Goal: Task Accomplishment & Management: Use online tool/utility

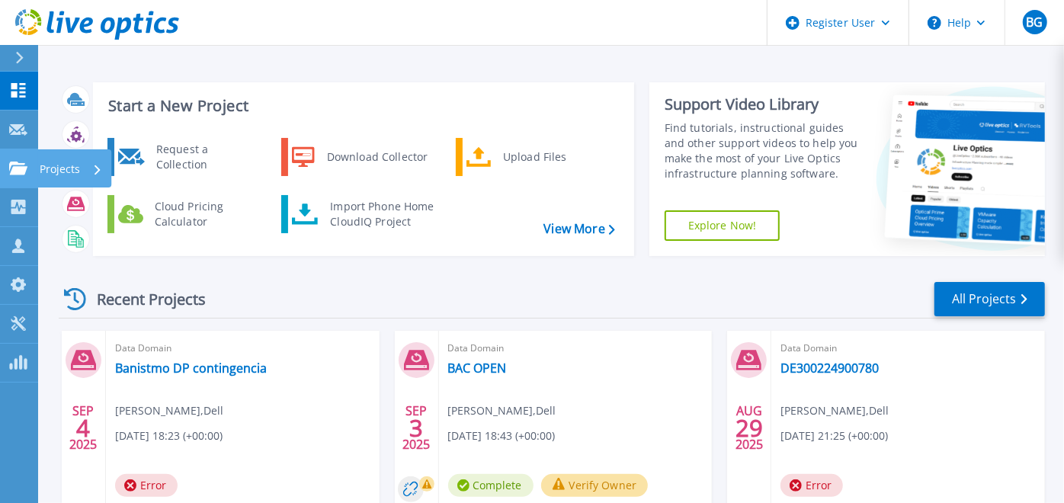
click at [26, 169] on icon at bounding box center [18, 168] width 18 height 13
click at [364, 280] on div "Recent Projects All Projects" at bounding box center [552, 299] width 986 height 38
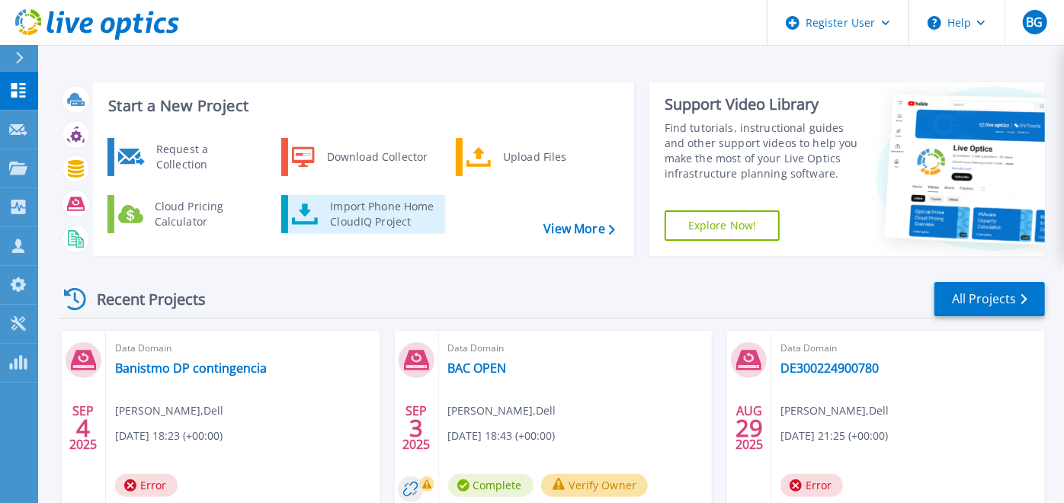
click at [387, 227] on div "Import Phone Home CloudIQ Project" at bounding box center [381, 214] width 119 height 30
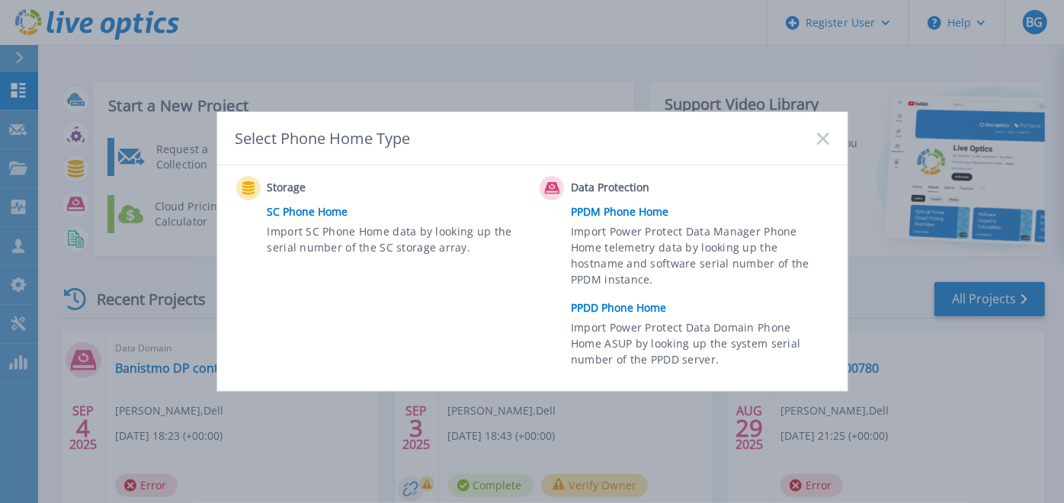
click at [641, 312] on link "PPDD Phone Home" at bounding box center [703, 307] width 265 height 23
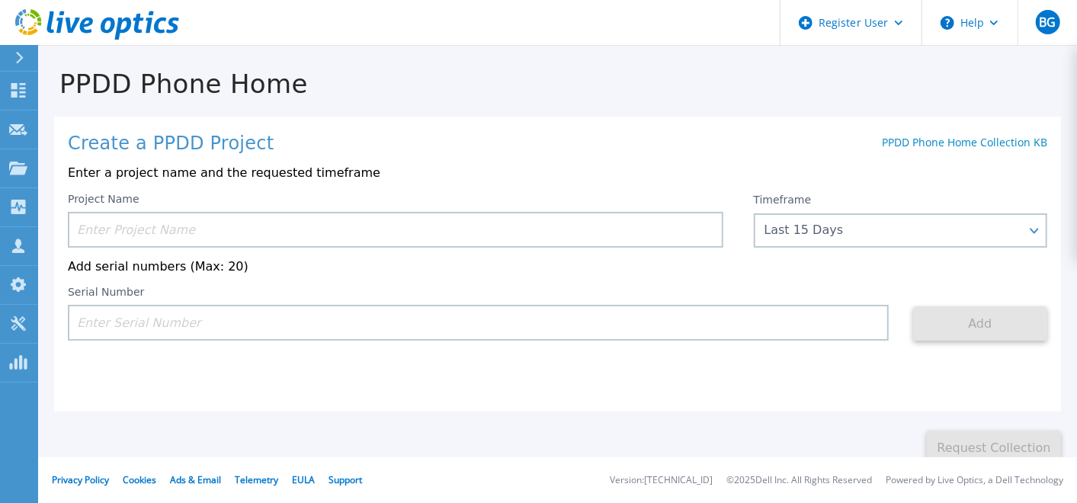
click at [500, 327] on input at bounding box center [478, 323] width 821 height 36
paste input "DE300225000114"
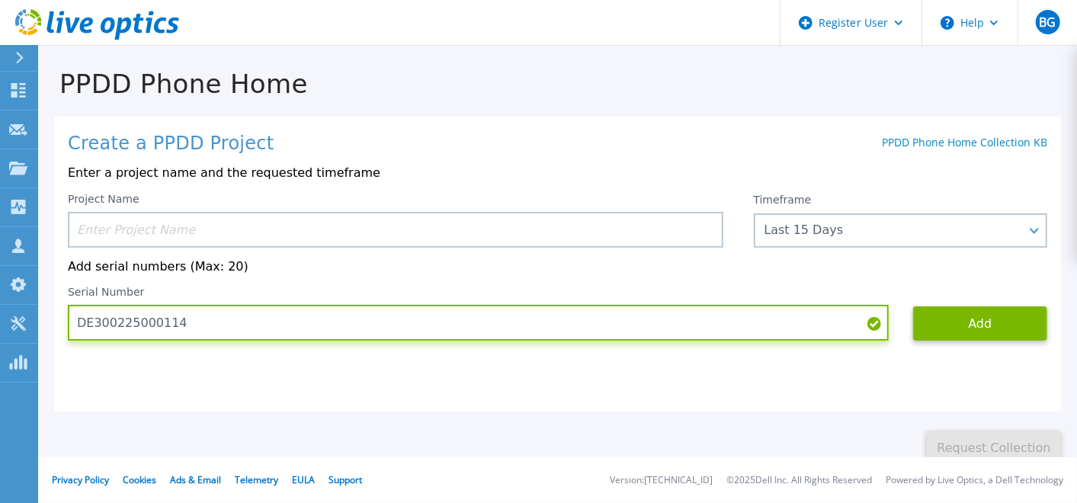
type input "DE300225000114"
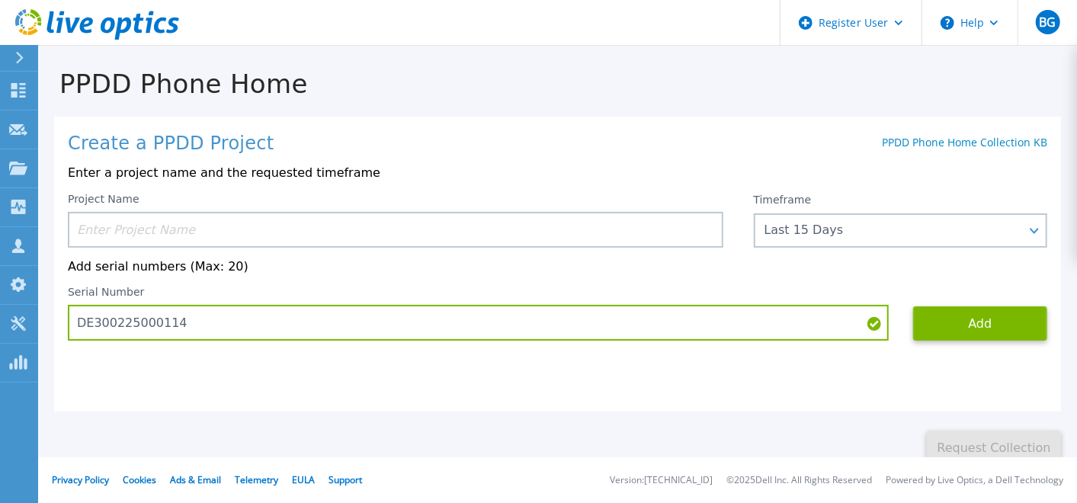
click at [508, 249] on div "Project Name Timeframe Last 15 Days Last 15 Days Last 2 Months Last 6 Months La…" at bounding box center [557, 267] width 979 height 149
click at [521, 230] on input at bounding box center [395, 230] width 655 height 36
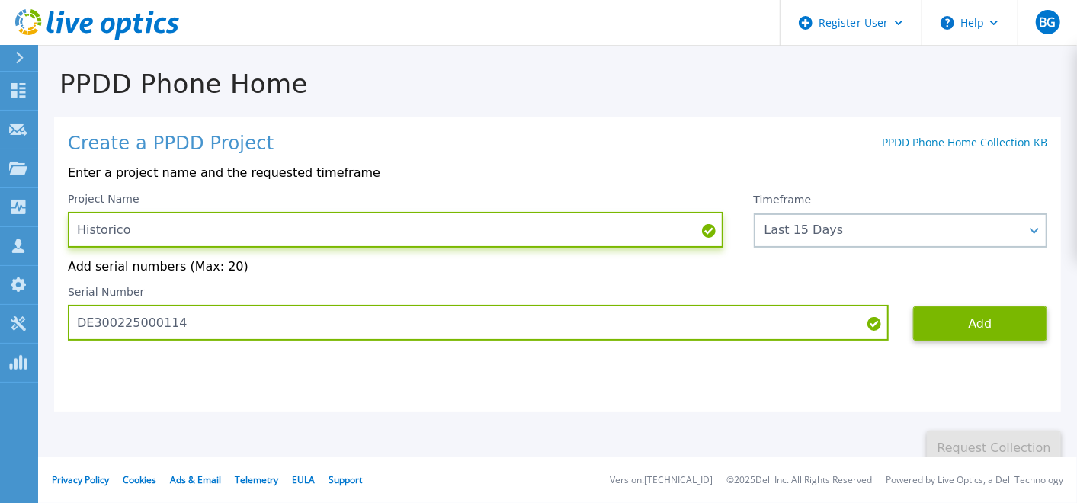
paste input "DE300225000114"
type input "Historico DE300225000114"
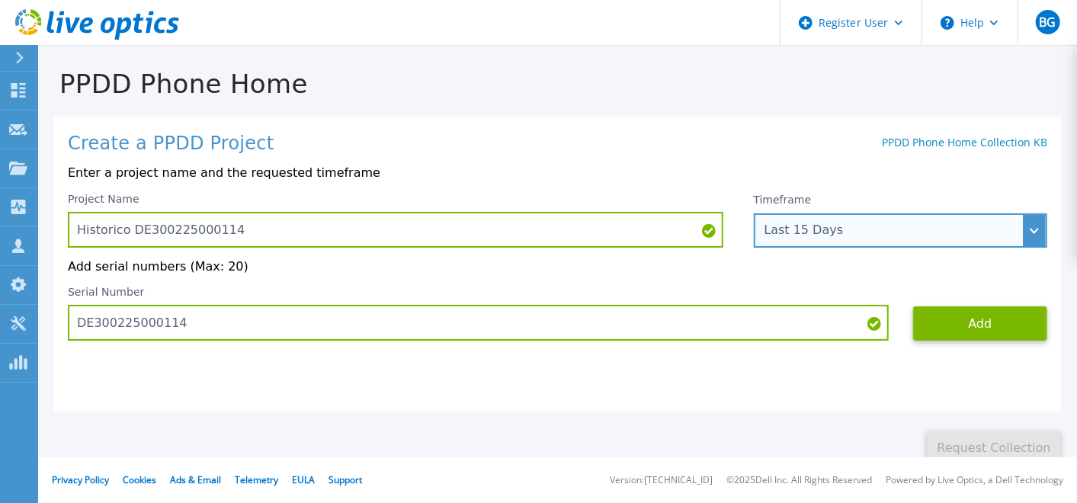
click at [942, 239] on div "Last 15 Days" at bounding box center [901, 230] width 294 height 34
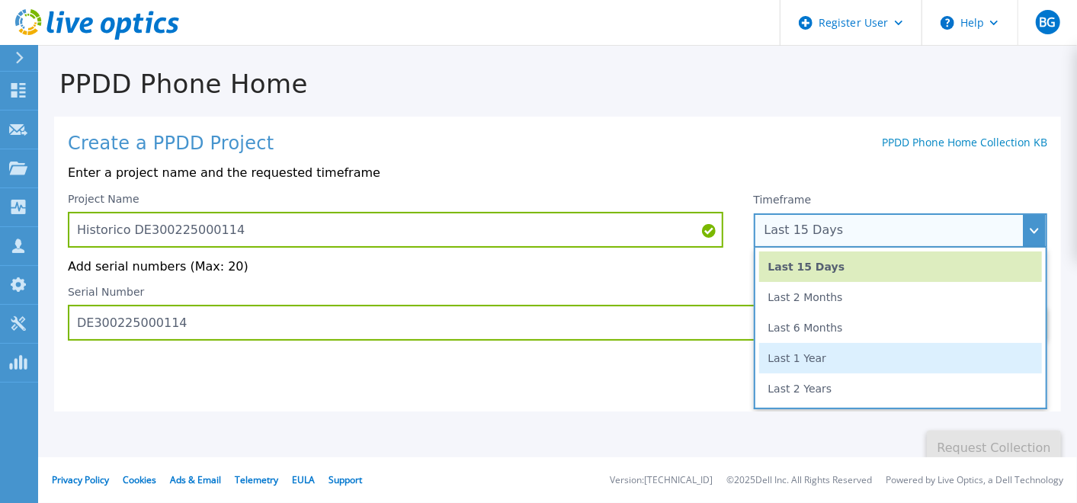
click at [873, 360] on li "Last 1 Year" at bounding box center [901, 358] width 284 height 30
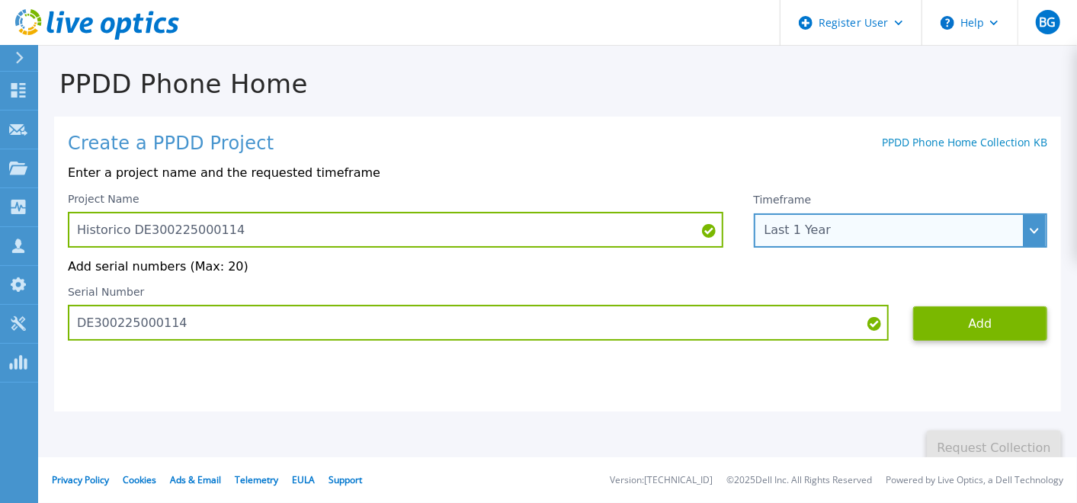
click at [941, 245] on div "Last 1 Year" at bounding box center [901, 230] width 294 height 34
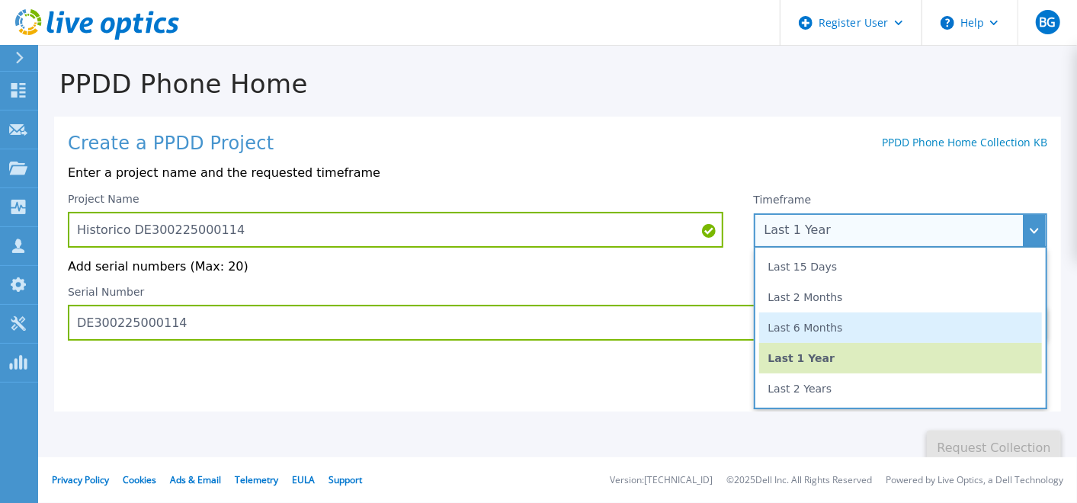
click at [915, 318] on li "Last 6 Months" at bounding box center [901, 328] width 284 height 30
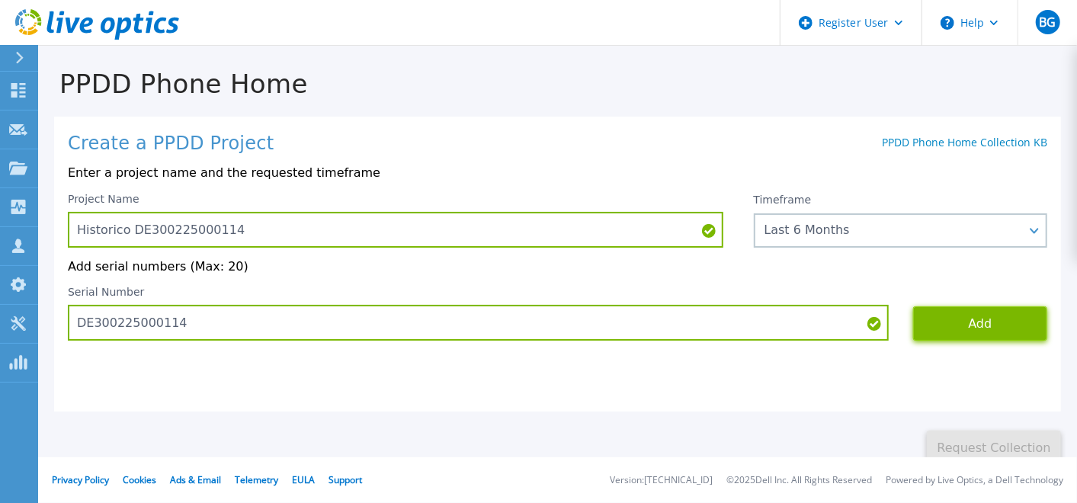
click at [988, 310] on button "Add" at bounding box center [980, 323] width 134 height 34
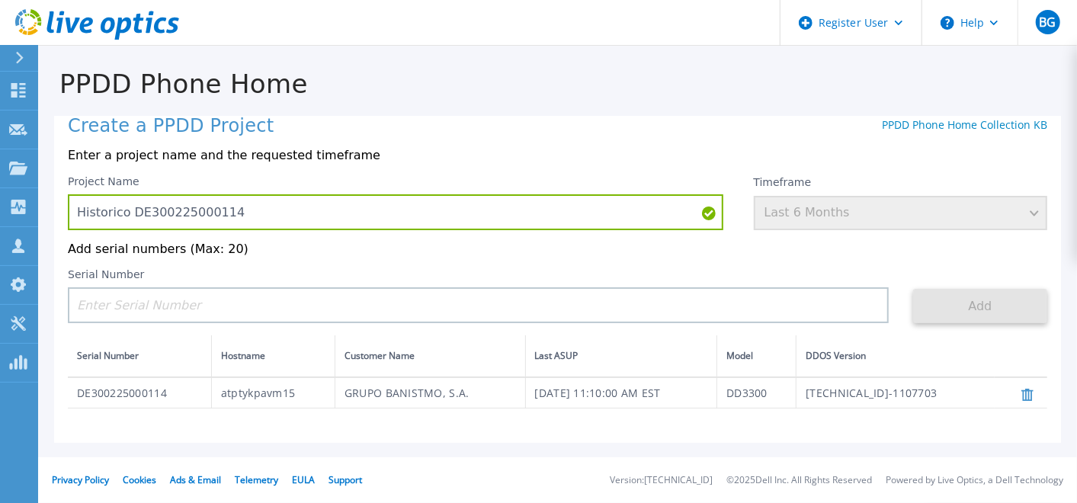
scroll to position [19, 0]
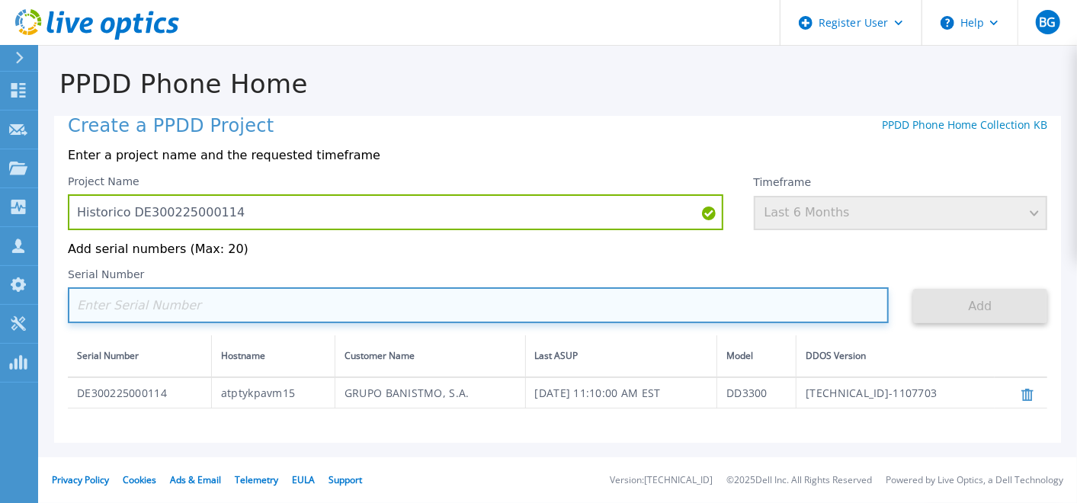
click at [632, 305] on input at bounding box center [478, 305] width 821 height 36
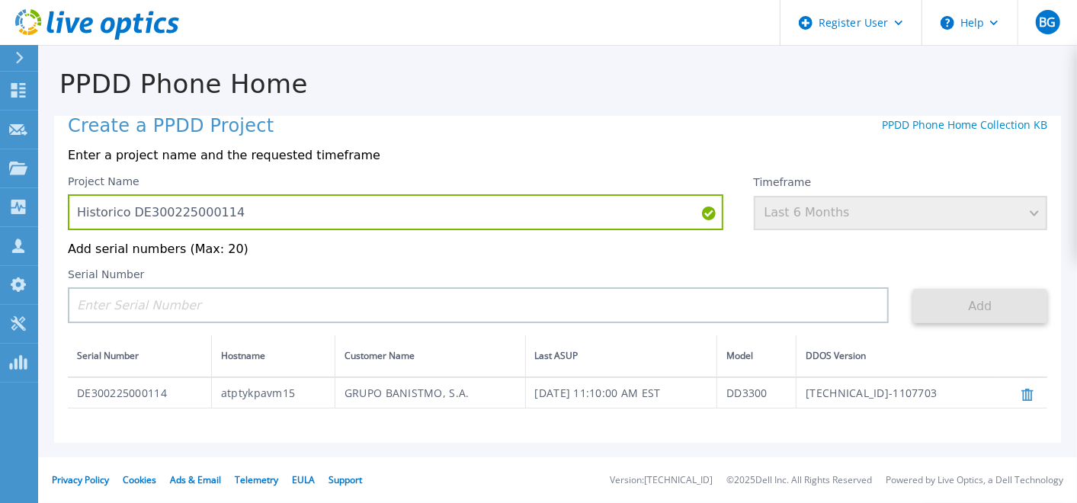
click at [867, 287] on div "Serial Number" at bounding box center [490, 295] width 845 height 55
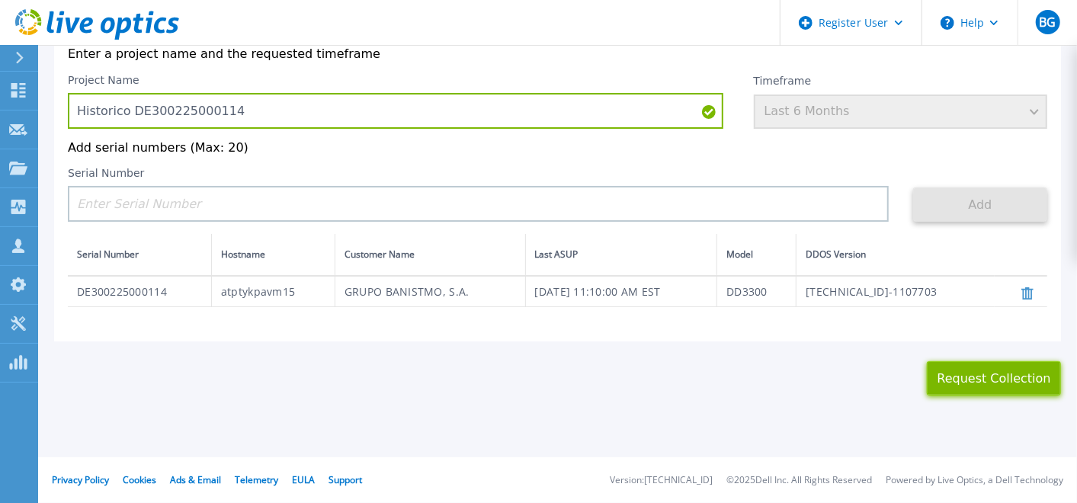
click at [1000, 372] on button "Request Collection" at bounding box center [994, 378] width 134 height 34
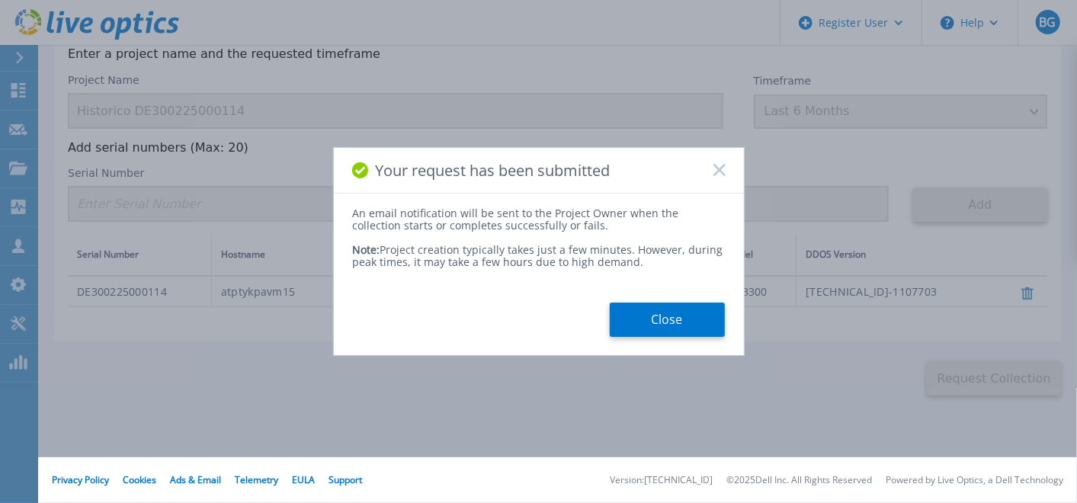
click at [627, 341] on div "Your request has been submitted An email notification will be sent to the Proje…" at bounding box center [539, 251] width 412 height 209
click at [647, 335] on button "Close" at bounding box center [667, 320] width 115 height 34
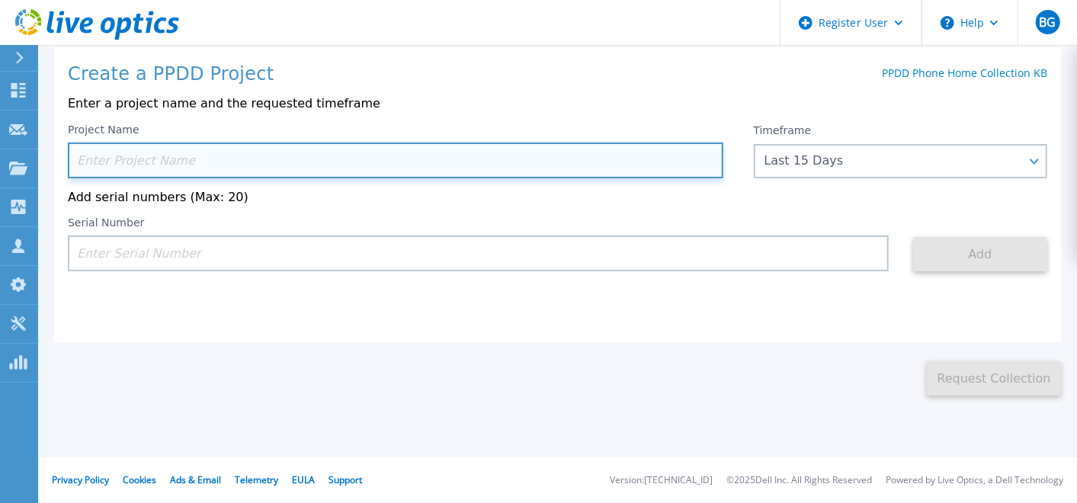
click at [377, 165] on input at bounding box center [395, 161] width 655 height 36
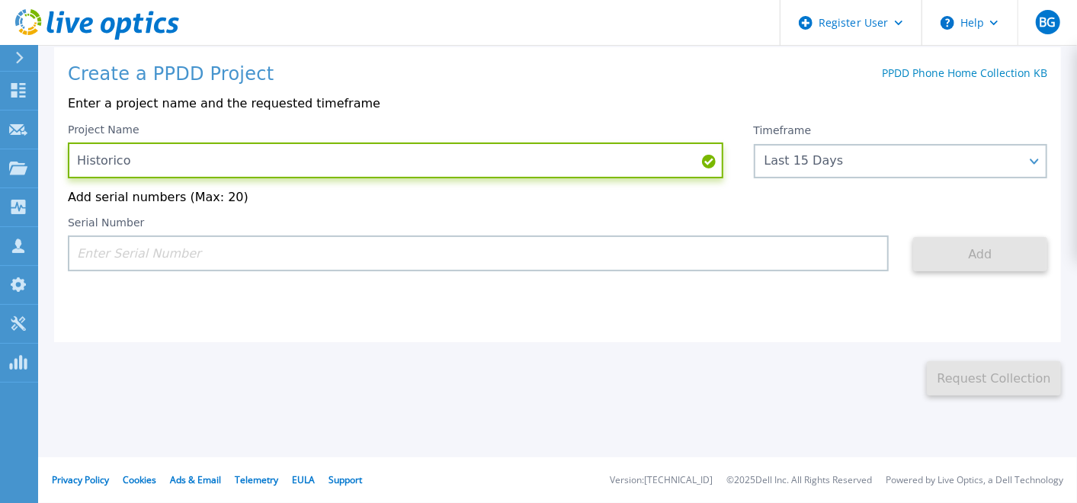
paste input "DE300225000114"
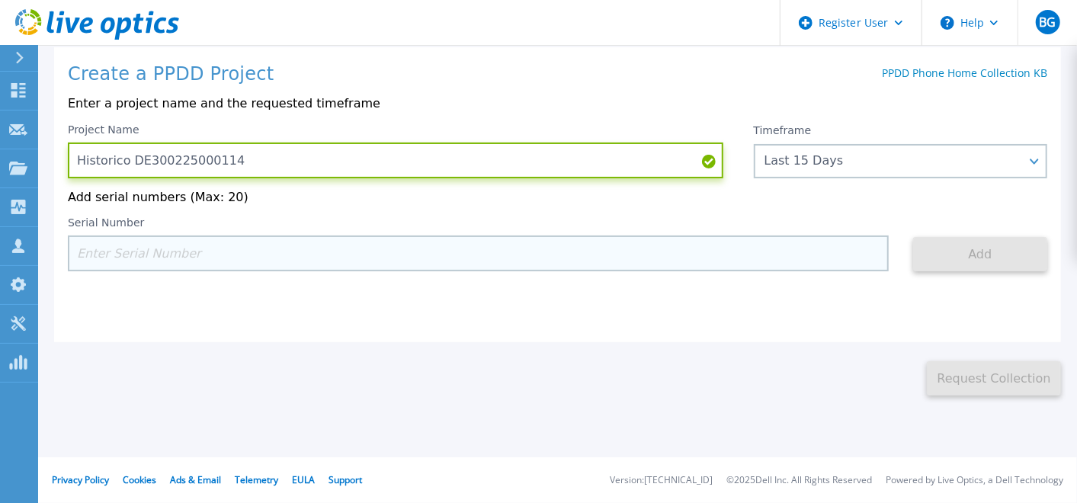
type input "Historico DE300225000114"
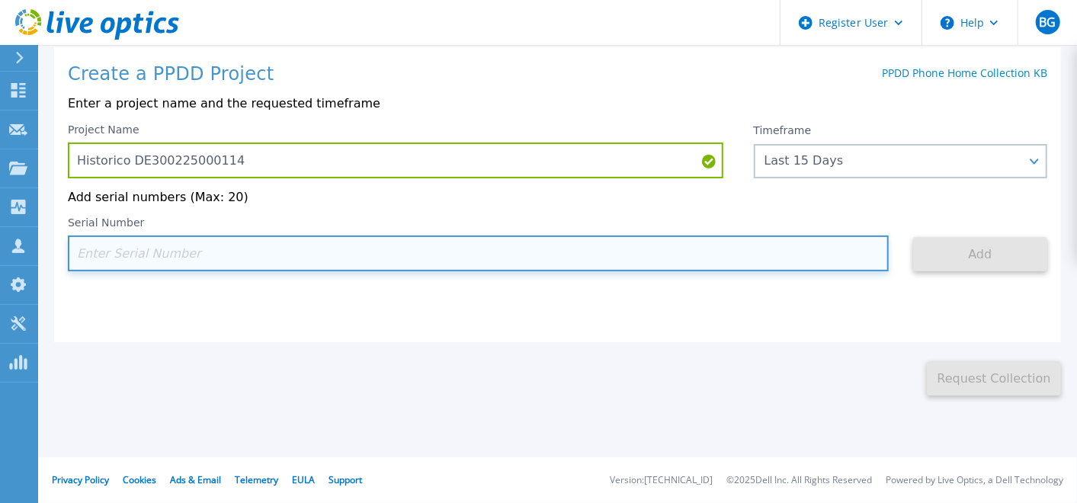
click at [444, 260] on input at bounding box center [478, 254] width 821 height 36
paste input "DE300225000114"
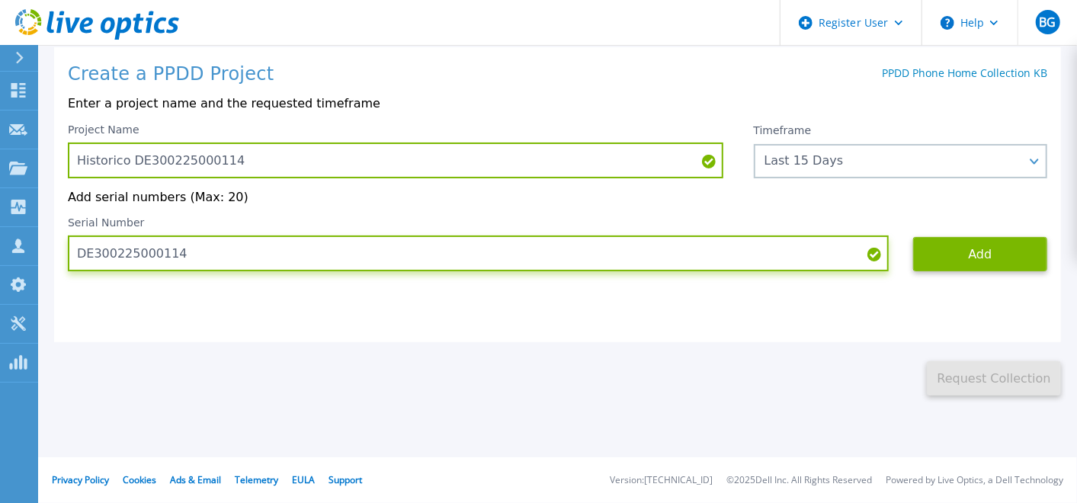
type input "DE300225000114"
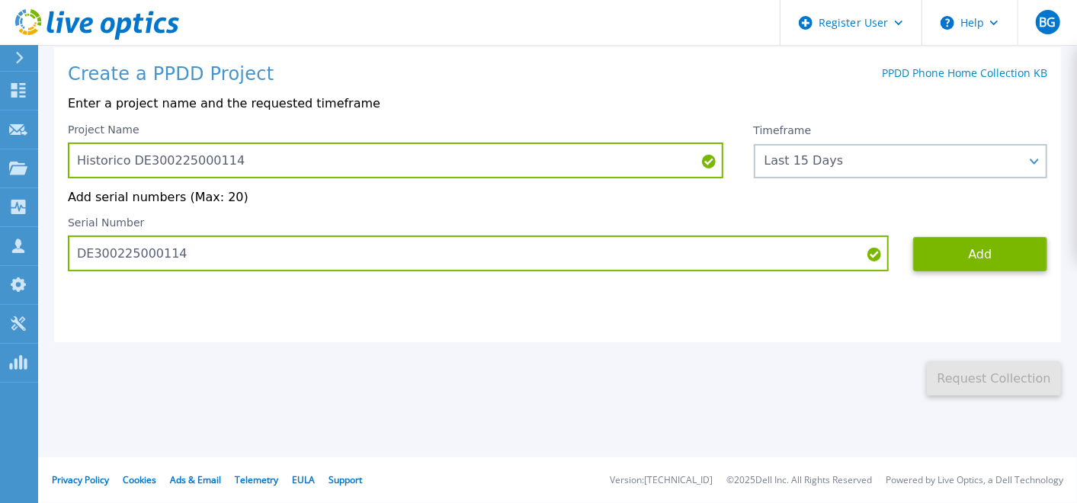
click at [825, 179] on div "Project Name Historico DE300225000114 Timeframe Last 15 Days Last 15 Days Last …" at bounding box center [557, 197] width 979 height 149
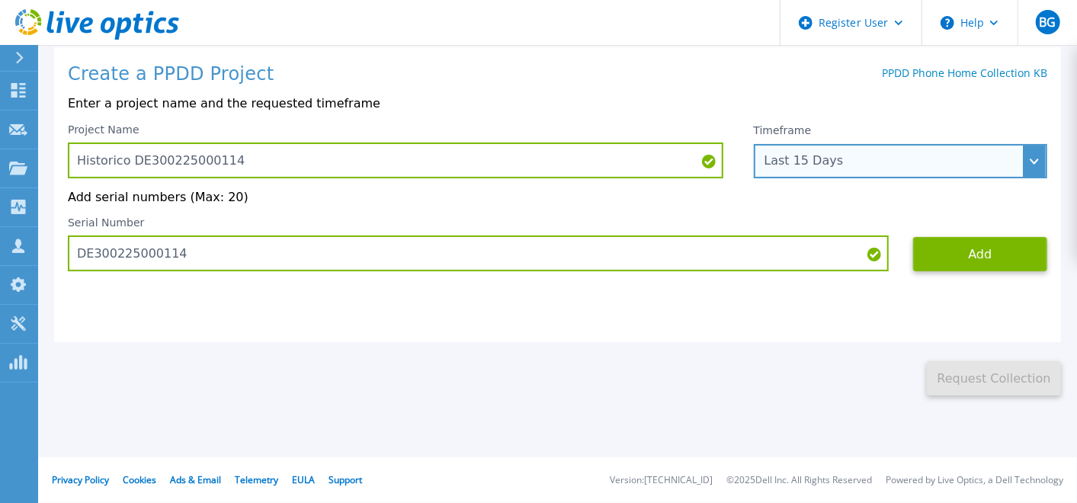
click at [824, 177] on div "Last 15 Days" at bounding box center [901, 161] width 294 height 34
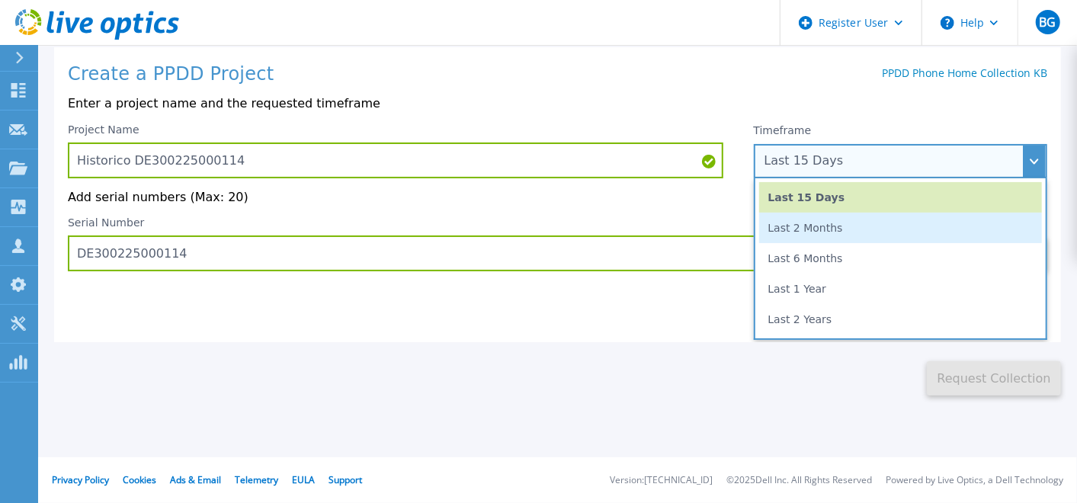
scroll to position [0, 0]
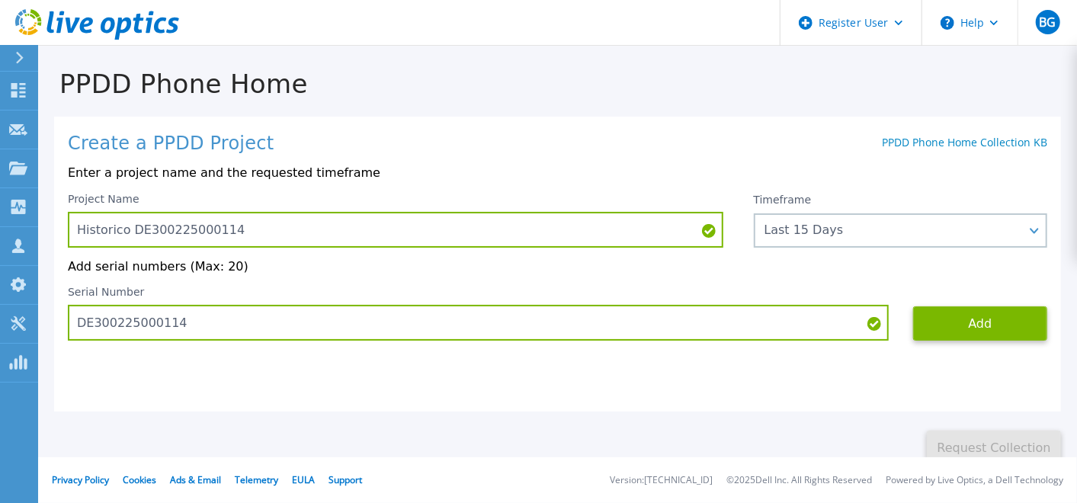
click at [687, 364] on div "Create a PPDD Project PPDD Phone Home Collection KB Enter a project name and th…" at bounding box center [557, 264] width 1007 height 295
click at [1006, 345] on div "Create a PPDD Project PPDD Phone Home Collection KB Enter a project name and th…" at bounding box center [557, 264] width 1007 height 295
click at [1006, 338] on button "Add" at bounding box center [980, 323] width 134 height 34
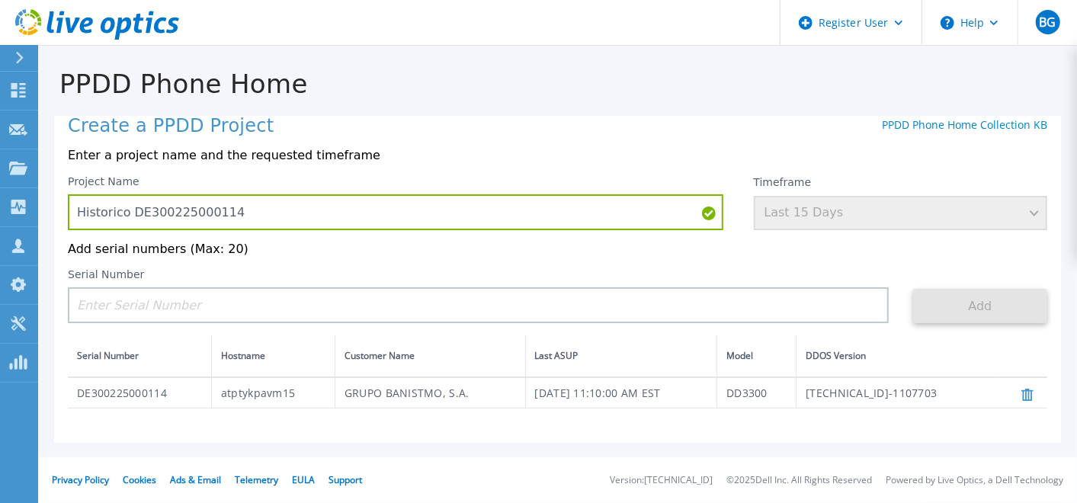
scroll to position [101, 0]
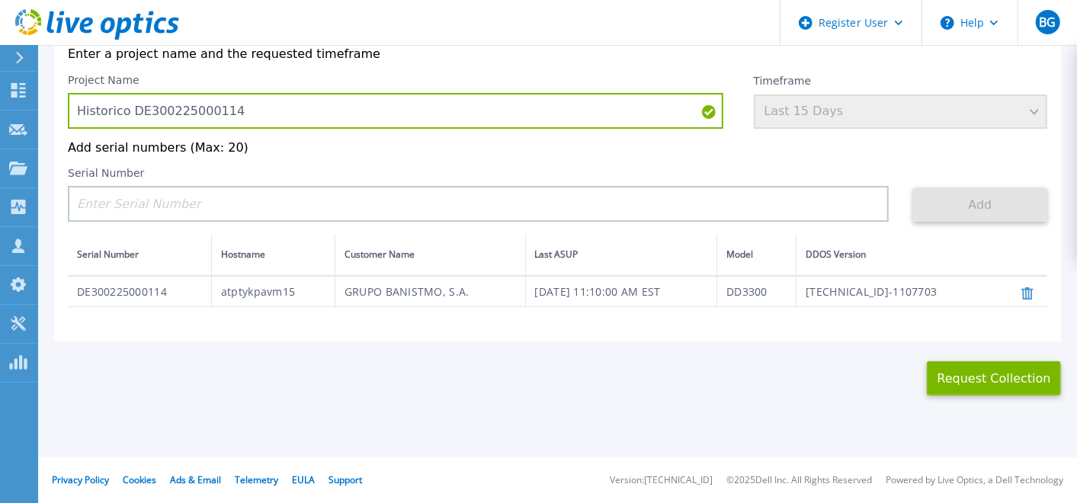
click at [960, 396] on div "PPDD Phone Home Create a PPDD Project PPDD Phone Home Collection KB Enter a pro…" at bounding box center [538, 251] width 1077 height 503
click at [971, 392] on button "Request Collection" at bounding box center [994, 378] width 134 height 34
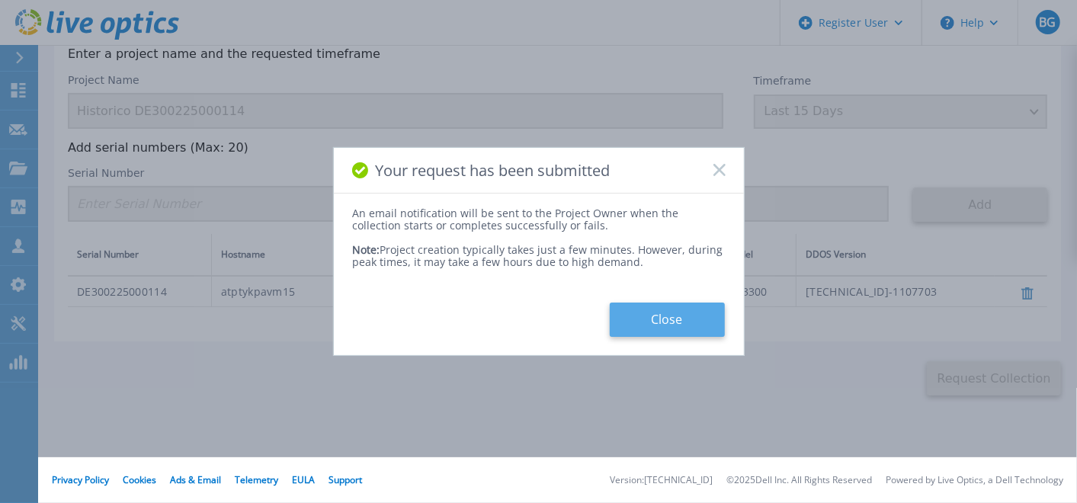
click at [675, 333] on button "Close" at bounding box center [667, 320] width 115 height 34
